Goal: Task Accomplishment & Management: Complete application form

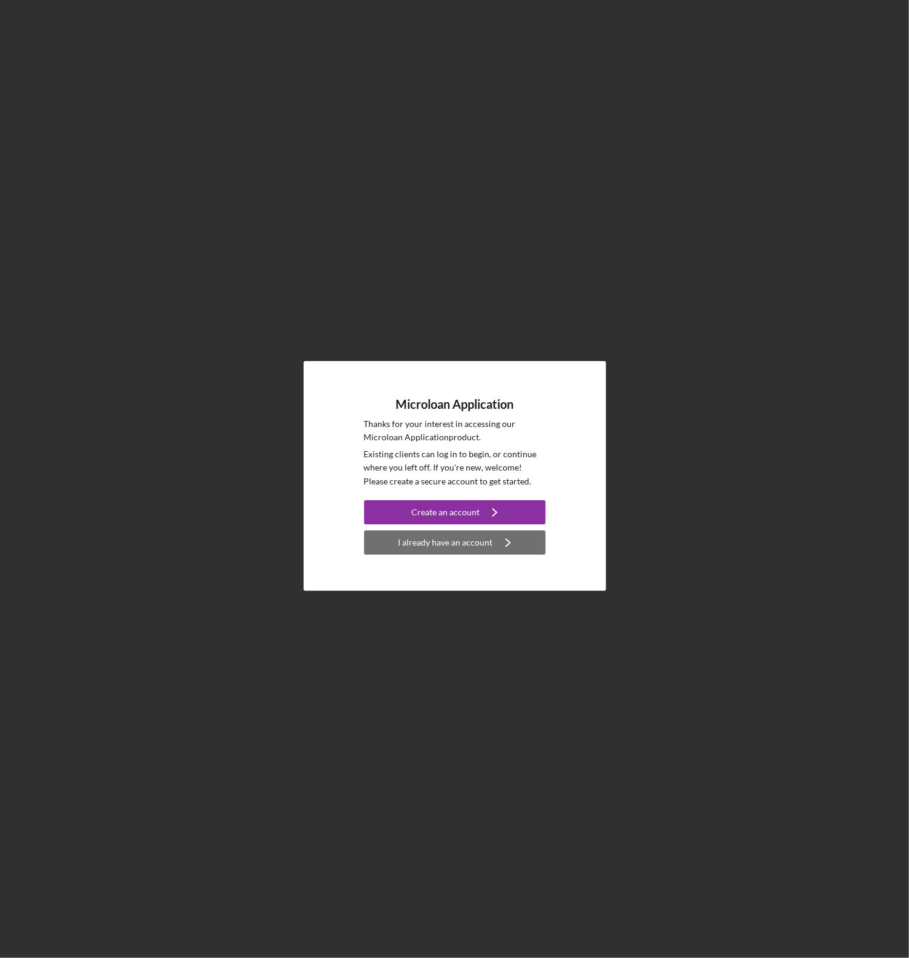
click at [414, 544] on div "I already have an account" at bounding box center [446, 543] width 94 height 24
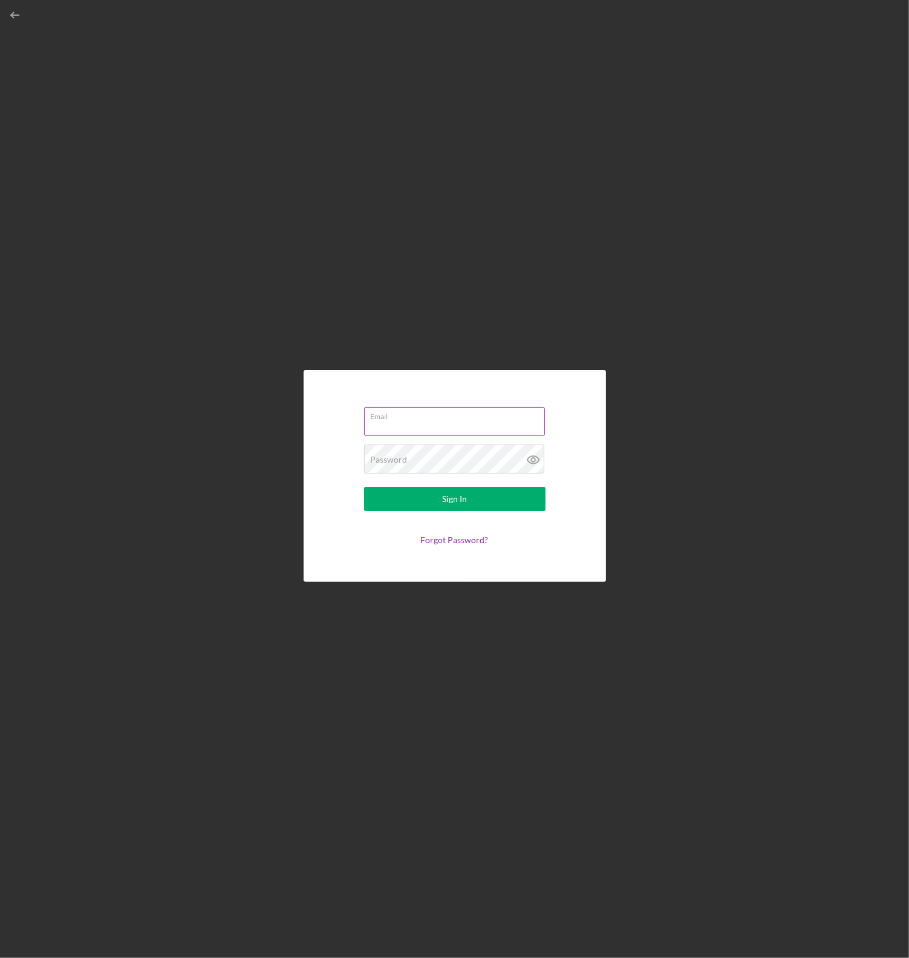
click at [413, 428] on input "Email" at bounding box center [454, 421] width 181 height 29
type input "[EMAIL_ADDRESS][DOMAIN_NAME]"
click at [364, 487] on button "Sign In" at bounding box center [455, 499] width 182 height 24
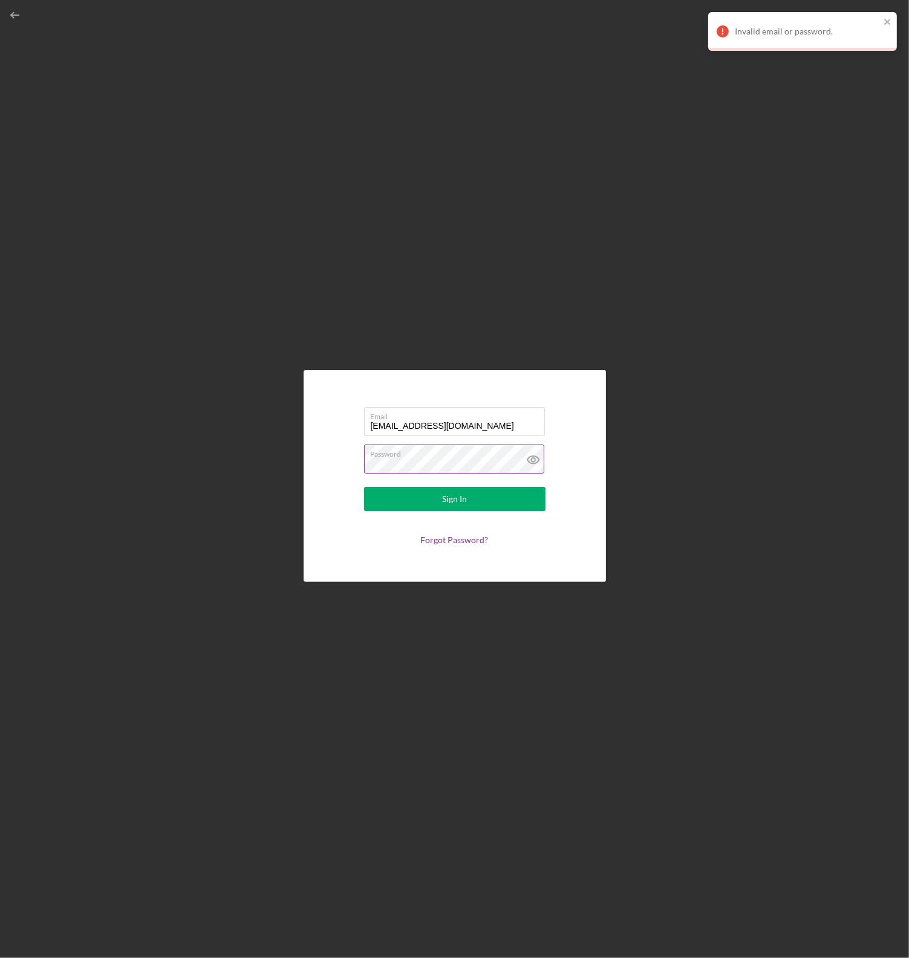
click at [536, 457] on icon at bounding box center [534, 460] width 30 height 30
click at [456, 502] on div "Sign In" at bounding box center [454, 499] width 25 height 24
